Goal: Navigation & Orientation: Understand site structure

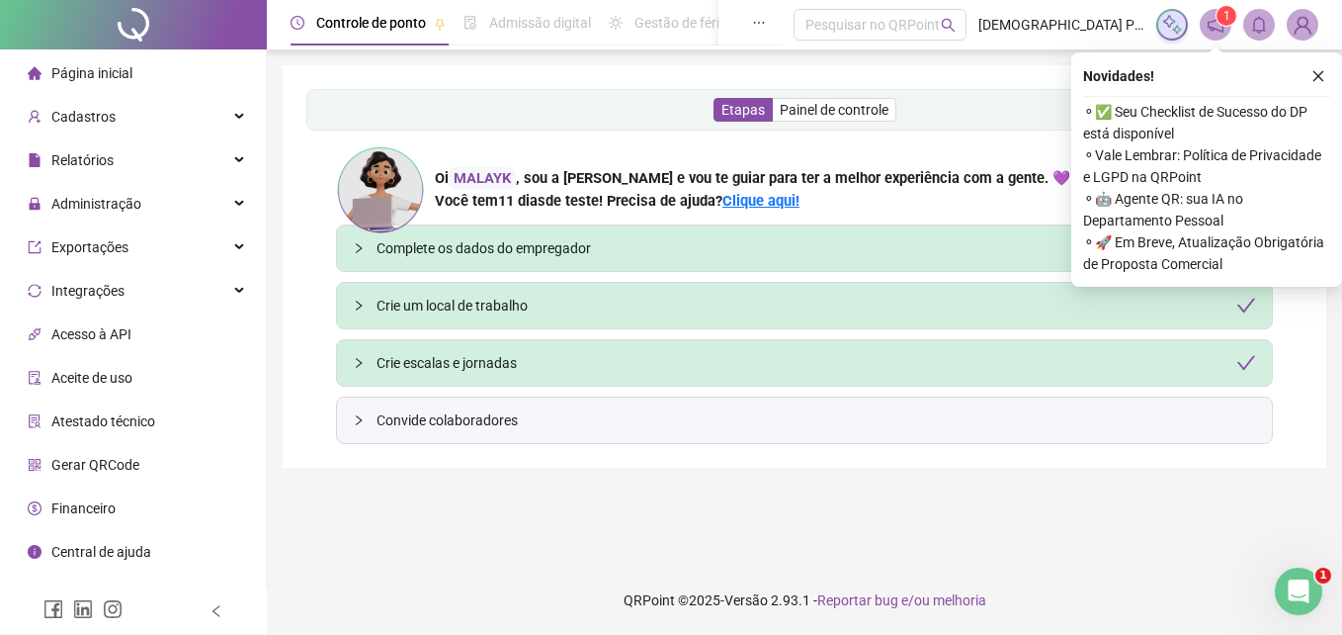
click at [522, 113] on div "Etapas Painel de controle" at bounding box center [804, 110] width 996 height 42
click at [1326, 75] on button "button" at bounding box center [1319, 76] width 24 height 24
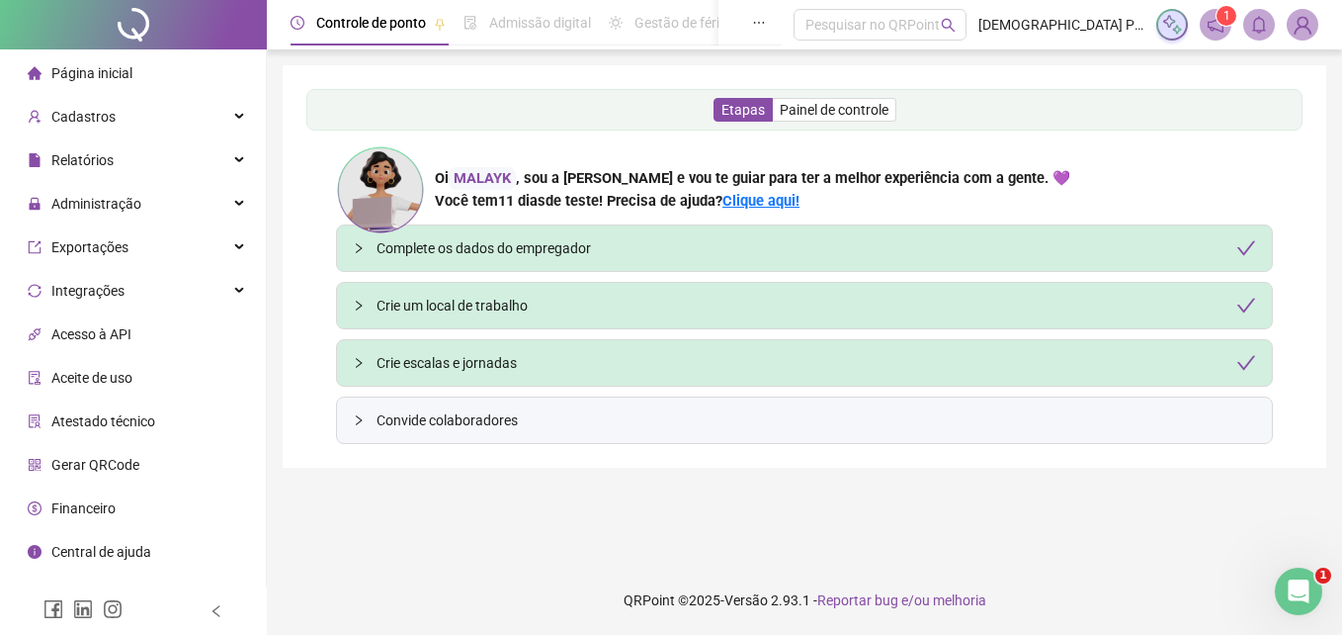
click at [1172, 17] on img at bounding box center [1172, 25] width 22 height 22
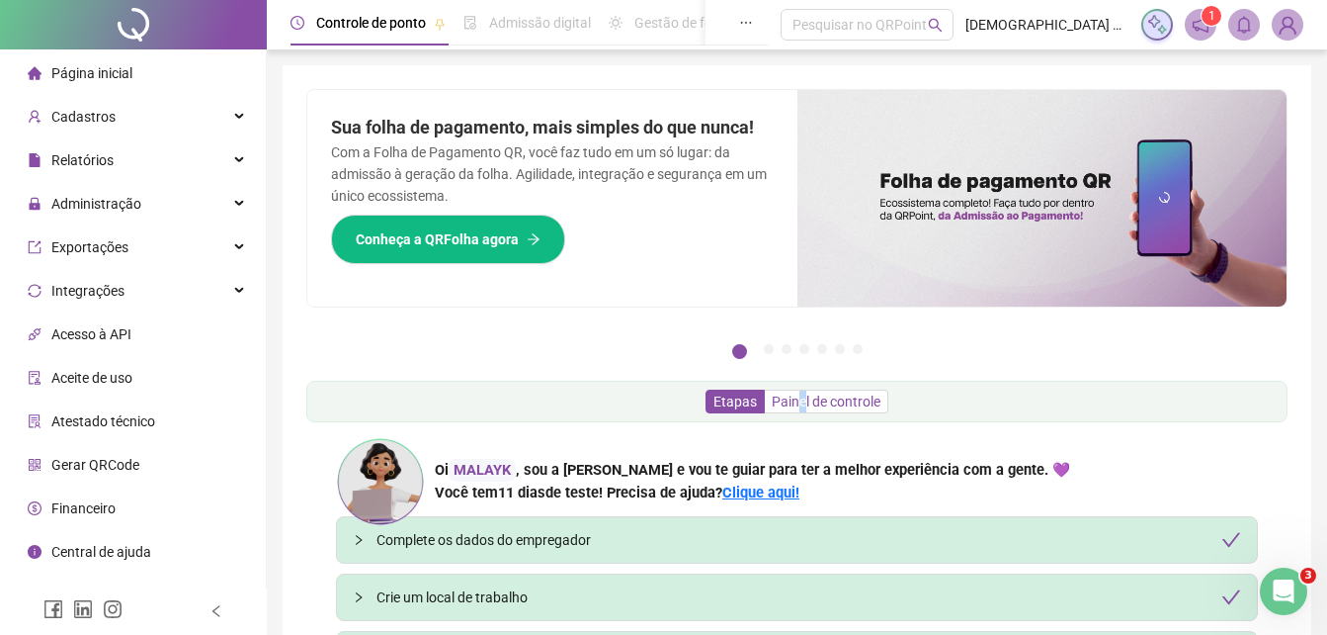
click at [801, 404] on span "Painel de controle" at bounding box center [826, 401] width 109 height 16
drag, startPoint x: 801, startPoint y: 404, endPoint x: 844, endPoint y: 401, distance: 43.6
click at [844, 401] on span "Painel de controle" at bounding box center [826, 401] width 109 height 16
